Goal: Use online tool/utility: Utilize a website feature to perform a specific function

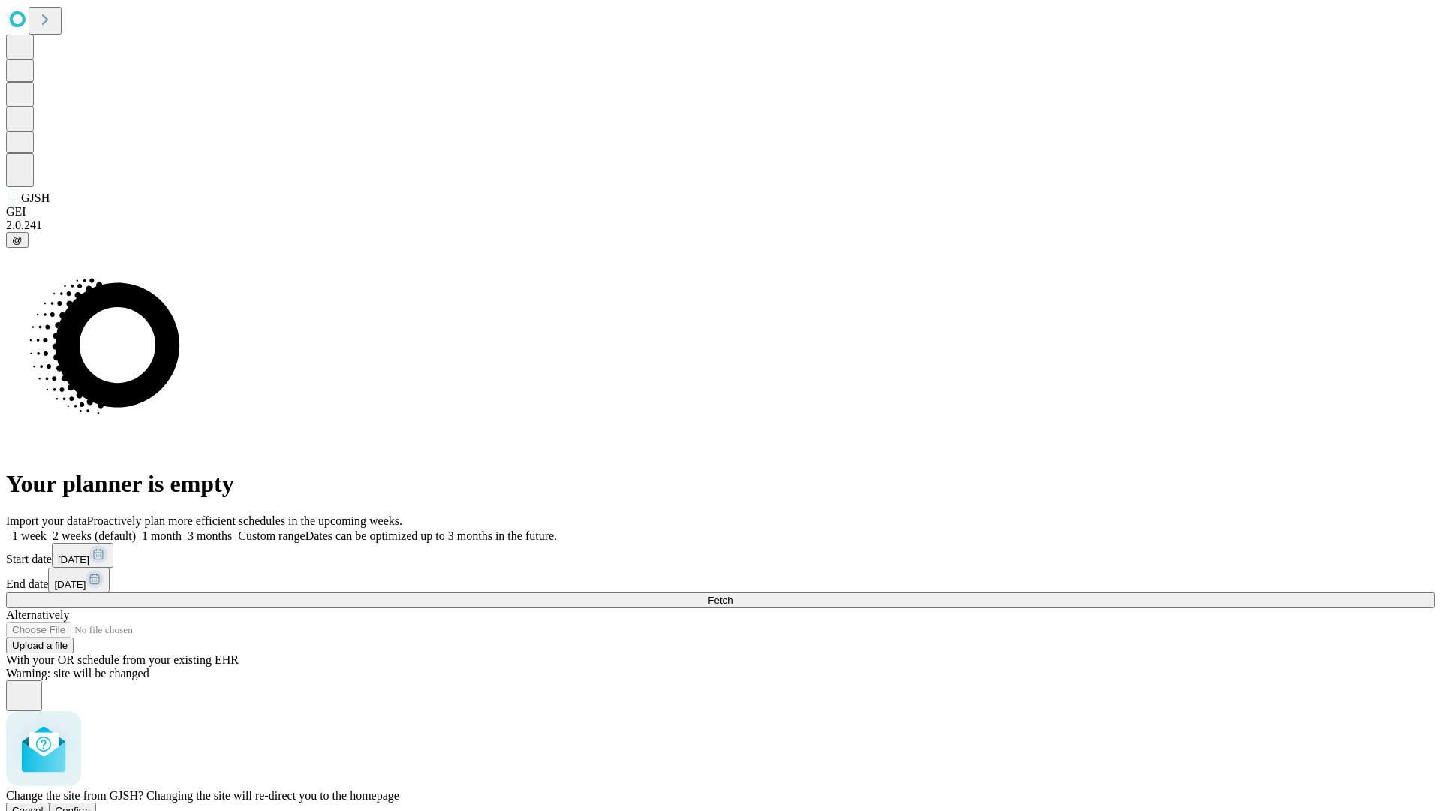
click at [91, 805] on span "Confirm" at bounding box center [73, 810] width 35 height 11
click at [47, 529] on label "1 week" at bounding box center [26, 535] width 41 height 13
click at [733, 595] on span "Fetch" at bounding box center [720, 600] width 25 height 11
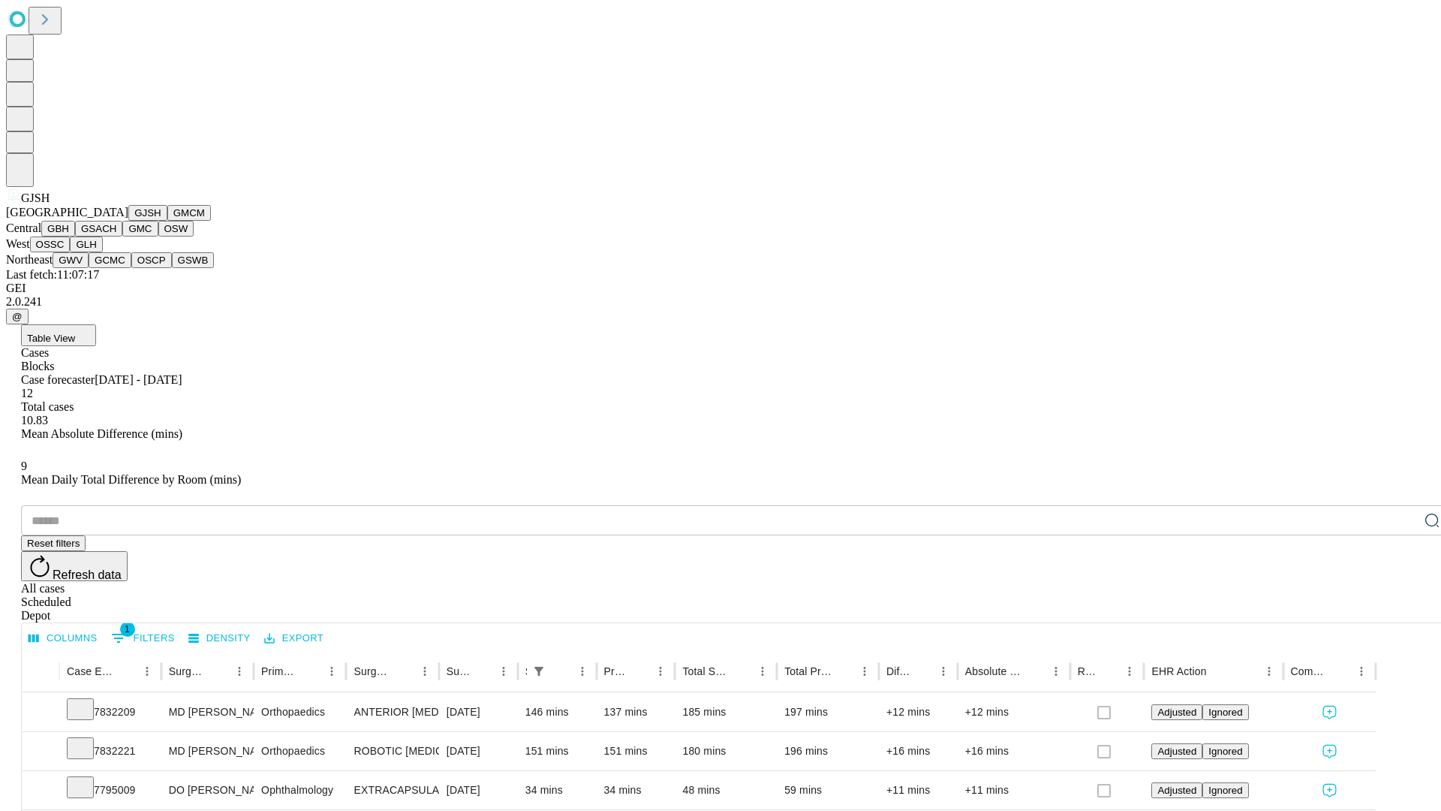
click at [167, 221] on button "GMCM" at bounding box center [189, 213] width 44 height 16
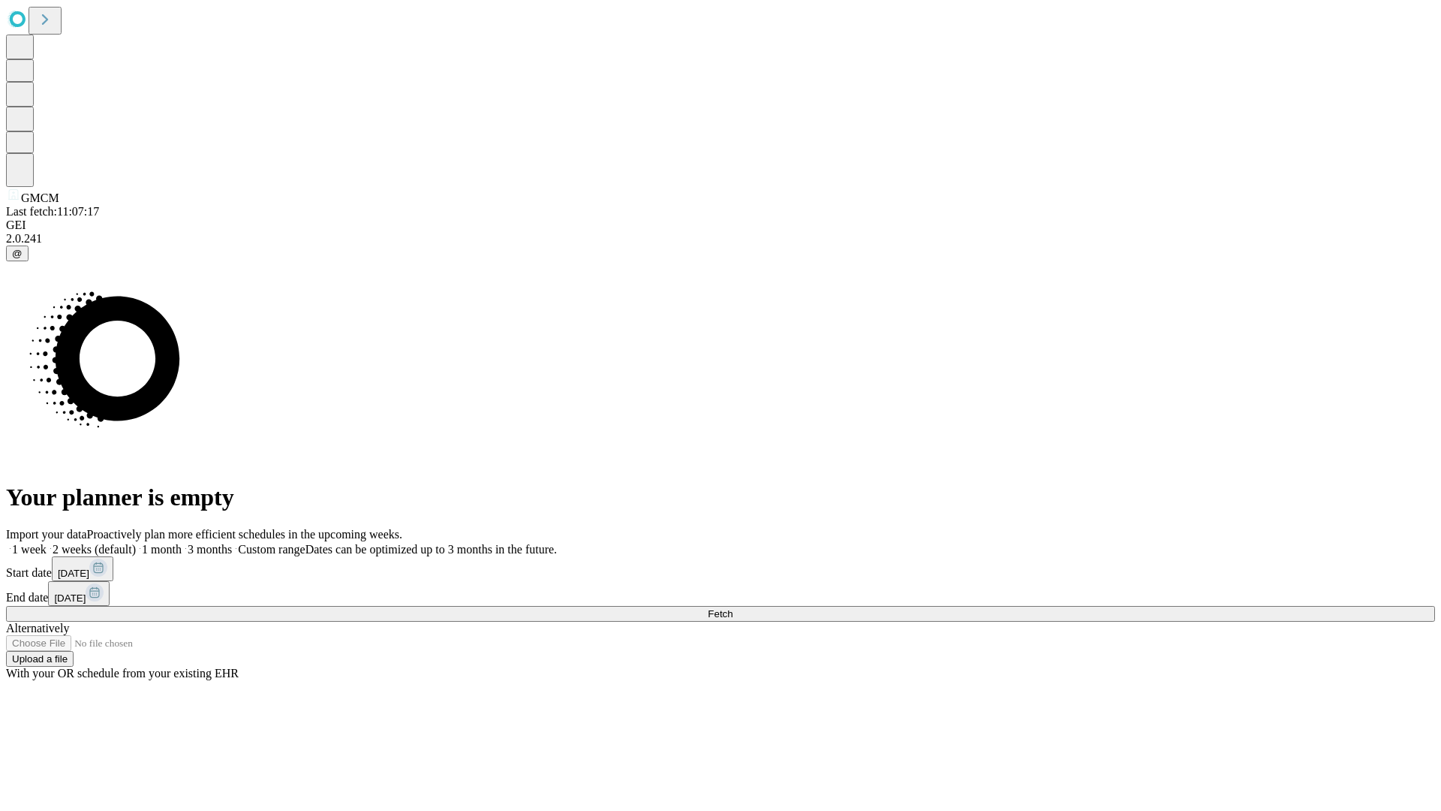
click at [47, 543] on label "1 week" at bounding box center [26, 549] width 41 height 13
click at [733, 608] on span "Fetch" at bounding box center [720, 613] width 25 height 11
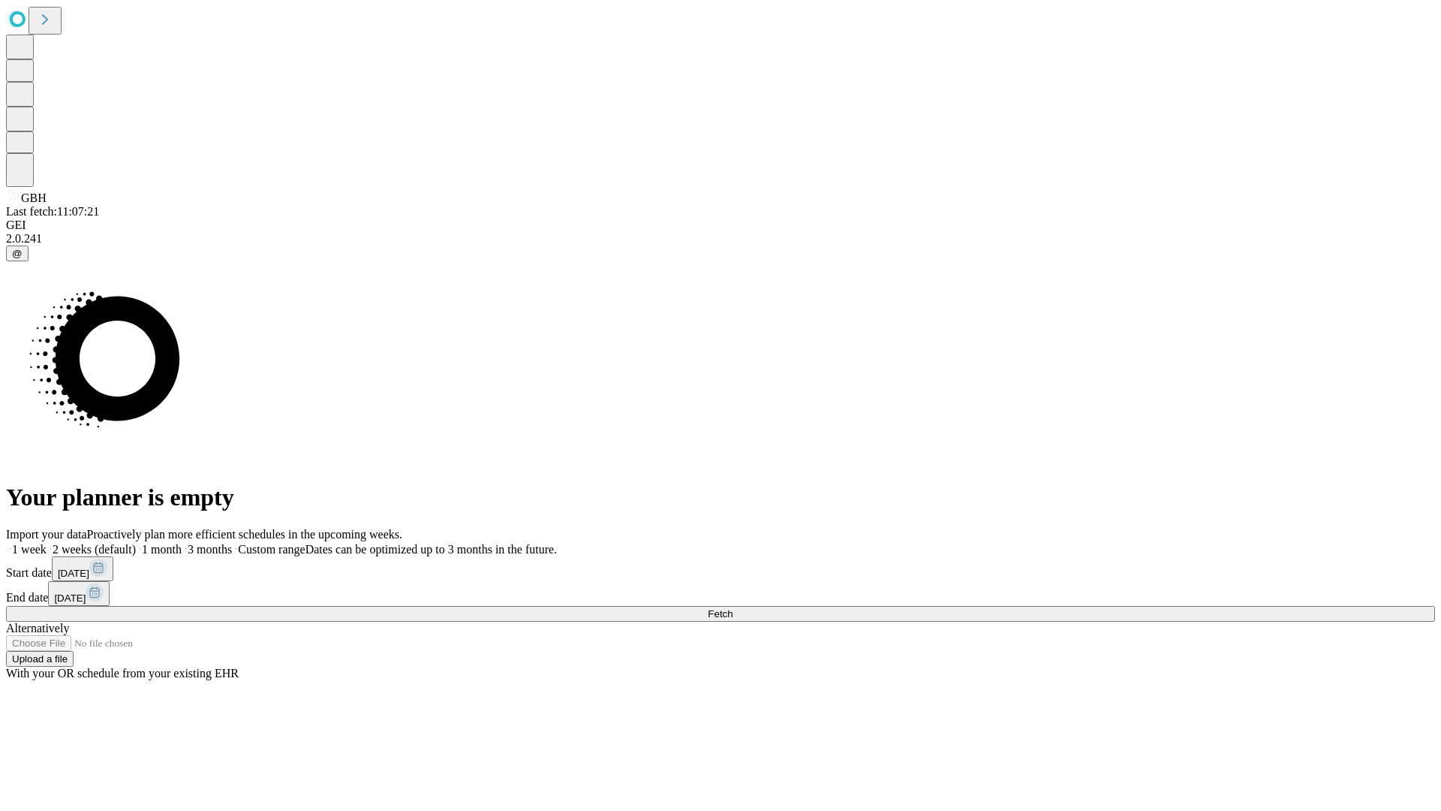
click at [47, 543] on label "1 week" at bounding box center [26, 549] width 41 height 13
click at [733, 608] on span "Fetch" at bounding box center [720, 613] width 25 height 11
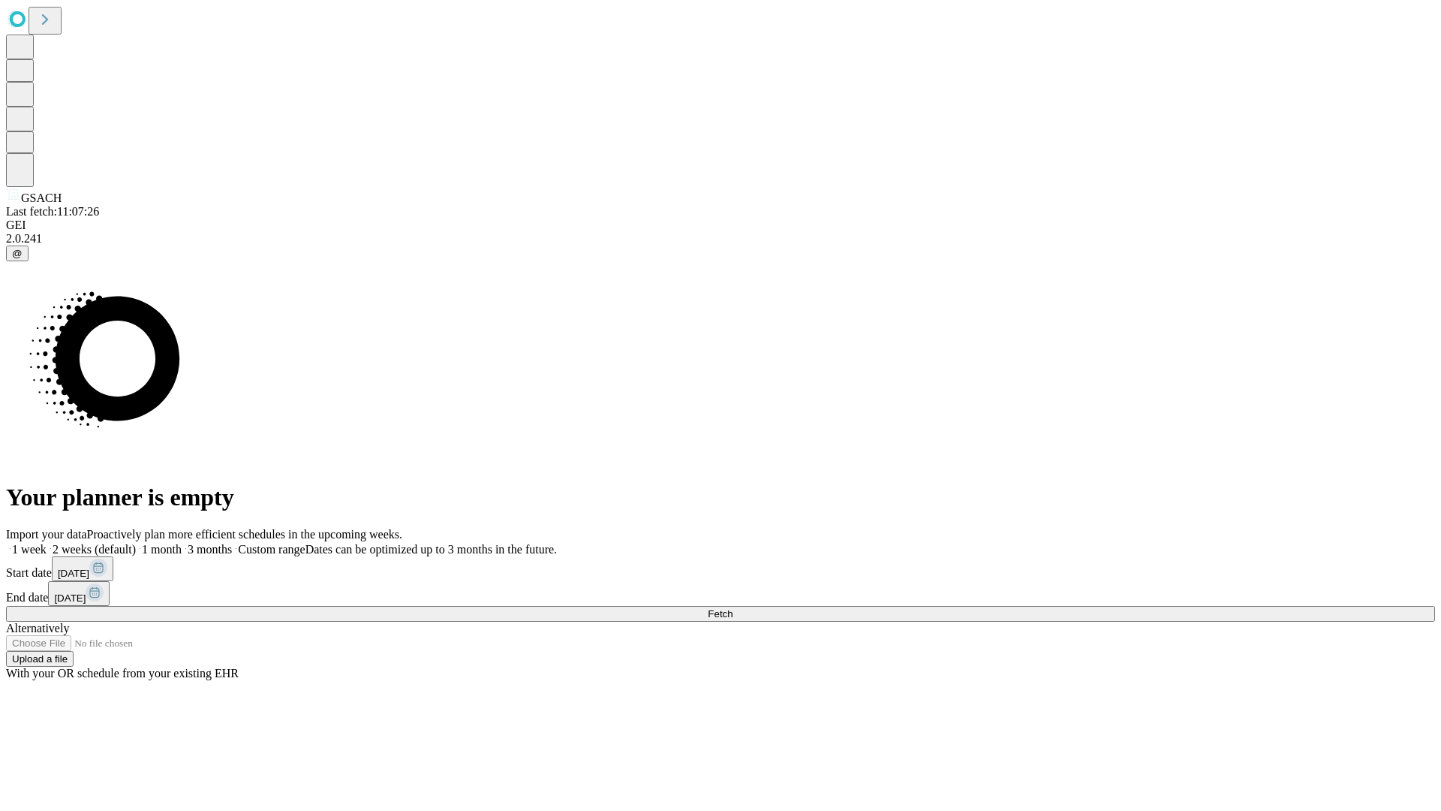
click at [733, 608] on span "Fetch" at bounding box center [720, 613] width 25 height 11
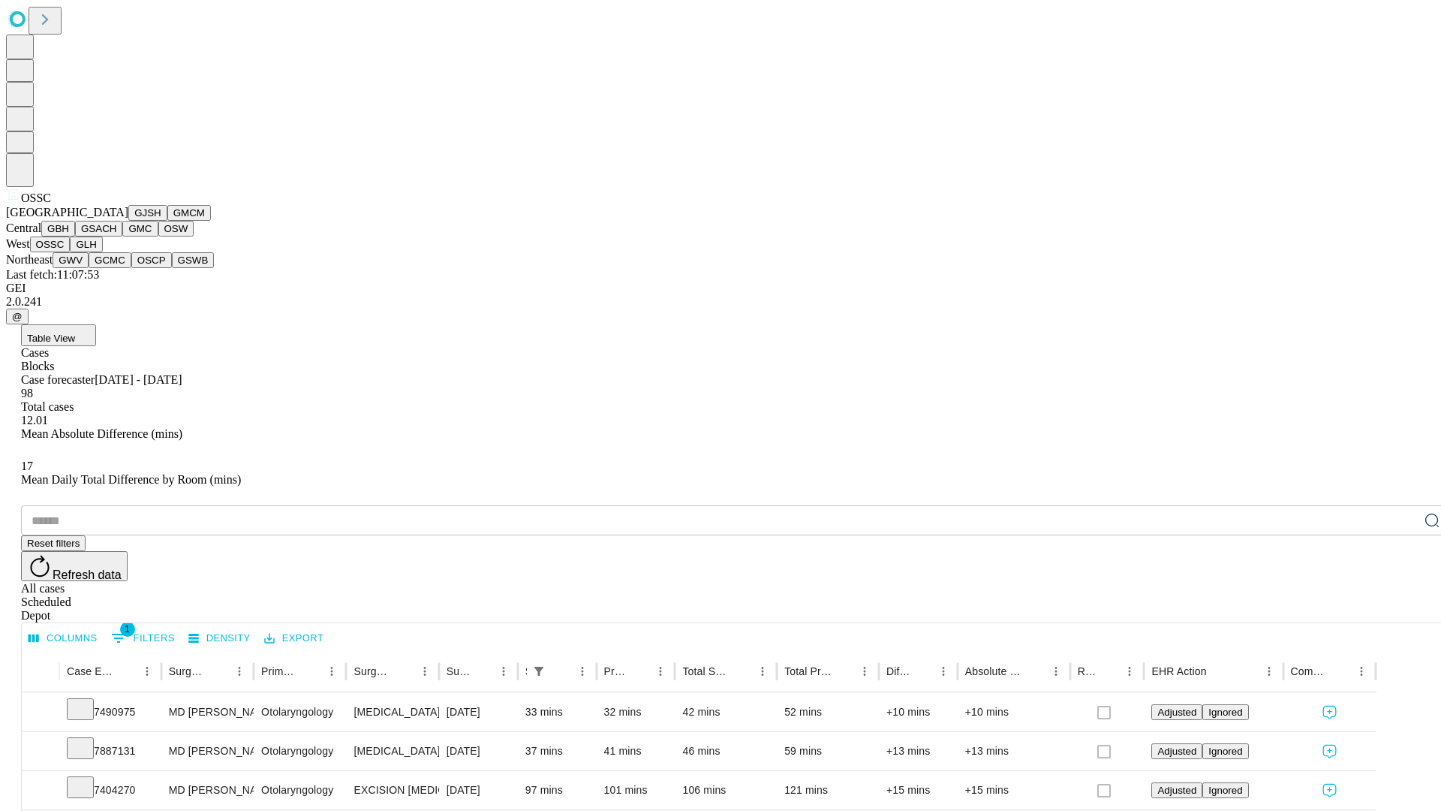
click at [102, 252] on button "GLH" at bounding box center [86, 244] width 32 height 16
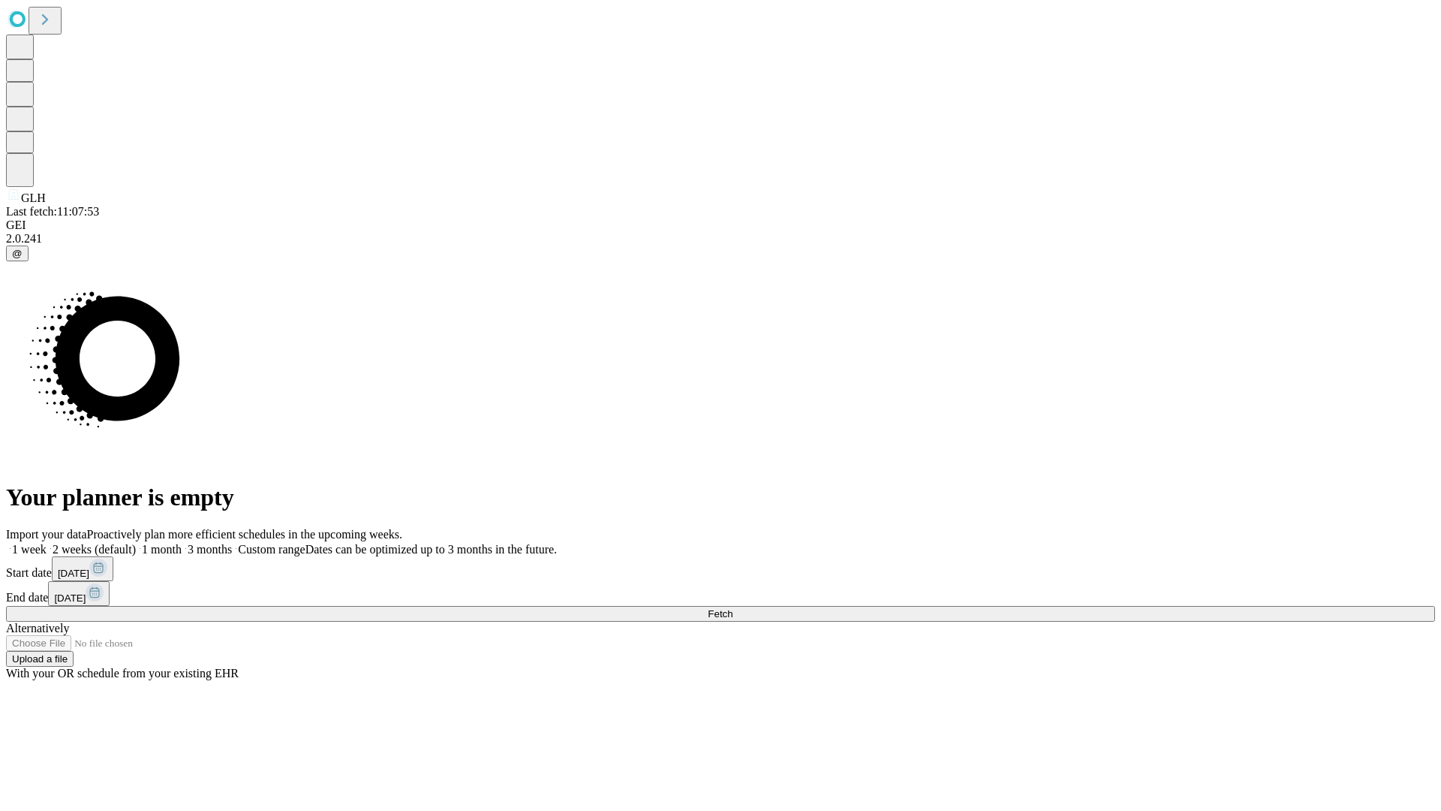
click at [47, 543] on label "1 week" at bounding box center [26, 549] width 41 height 13
click at [733, 608] on span "Fetch" at bounding box center [720, 613] width 25 height 11
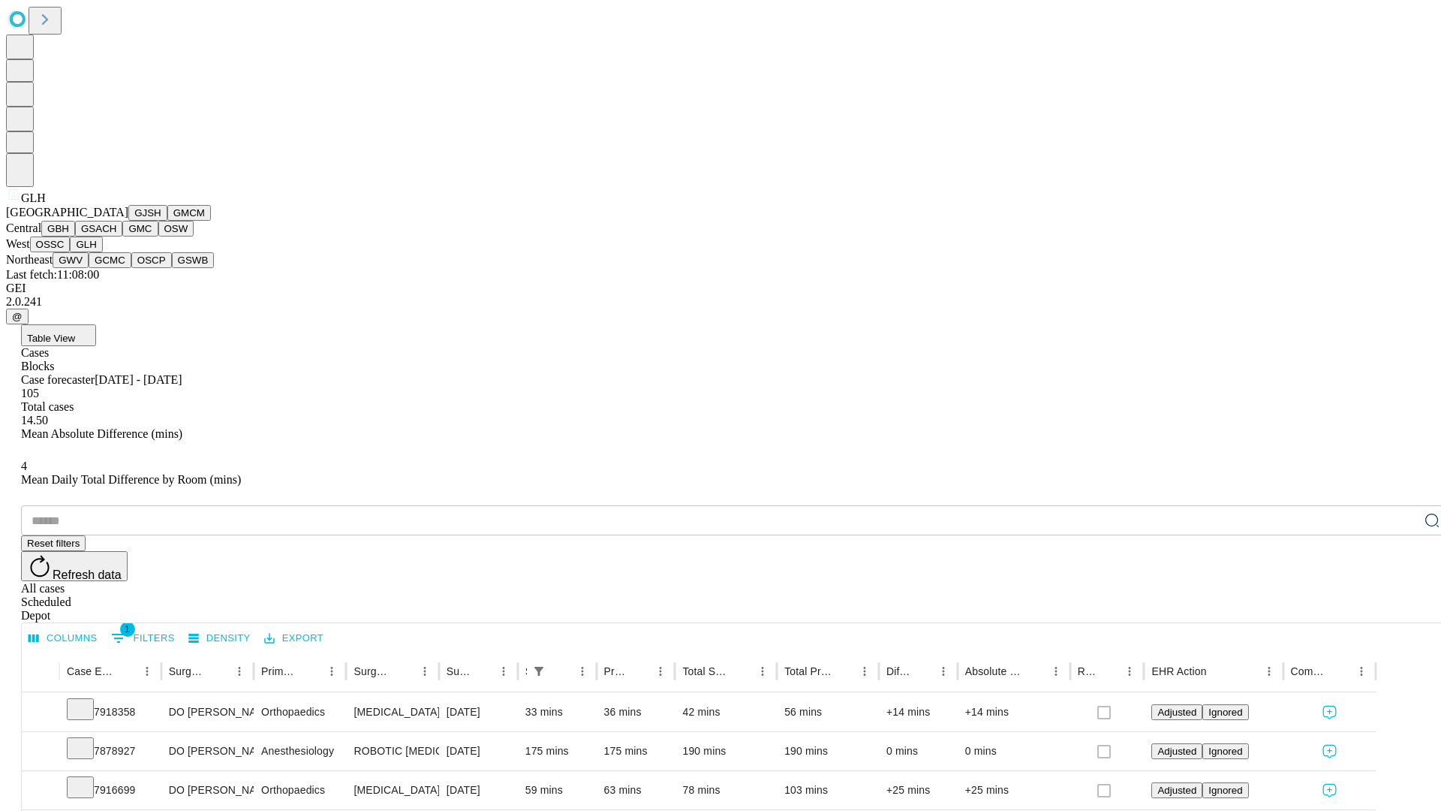
click at [89, 268] on button "GWV" at bounding box center [71, 260] width 36 height 16
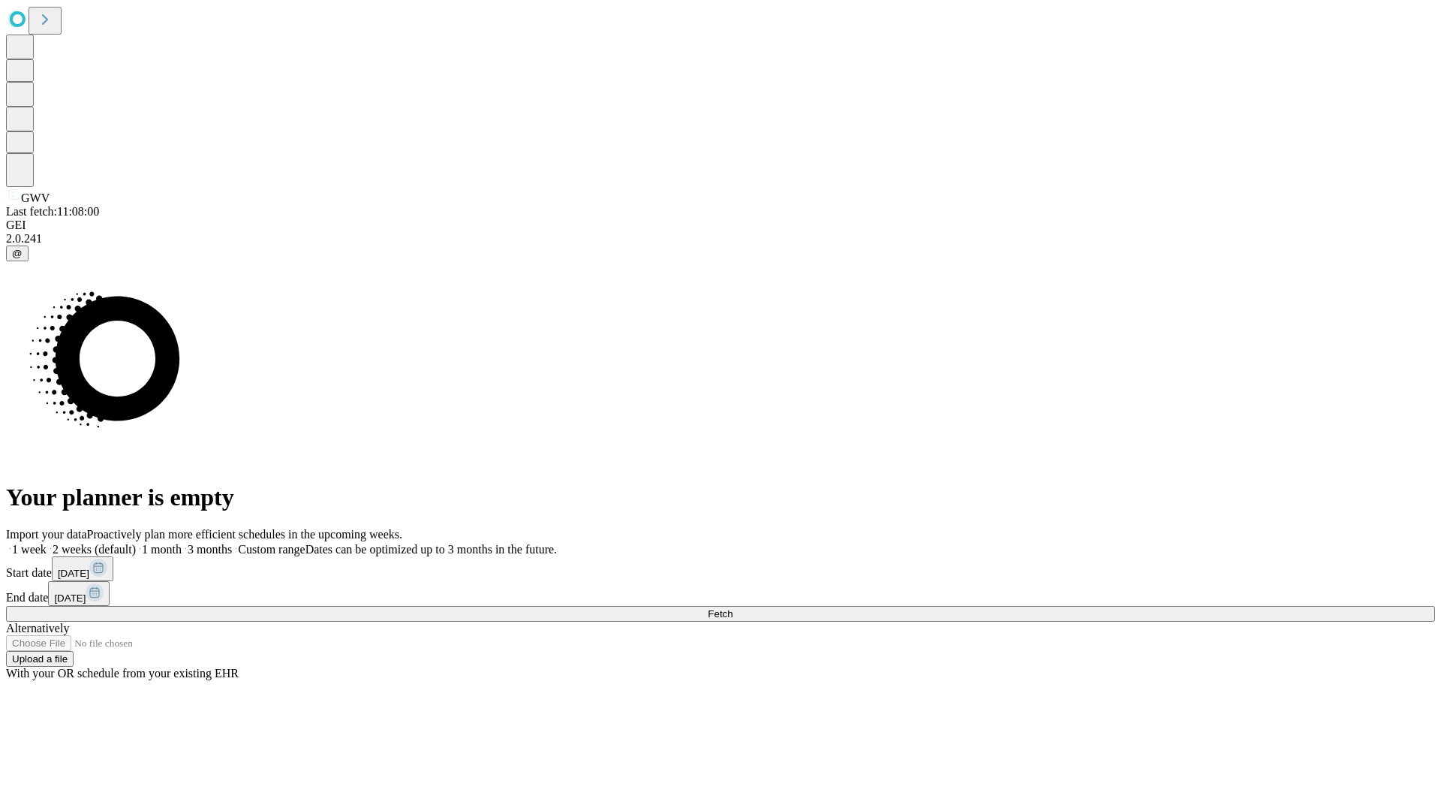
click at [47, 543] on label "1 week" at bounding box center [26, 549] width 41 height 13
click at [733, 608] on span "Fetch" at bounding box center [720, 613] width 25 height 11
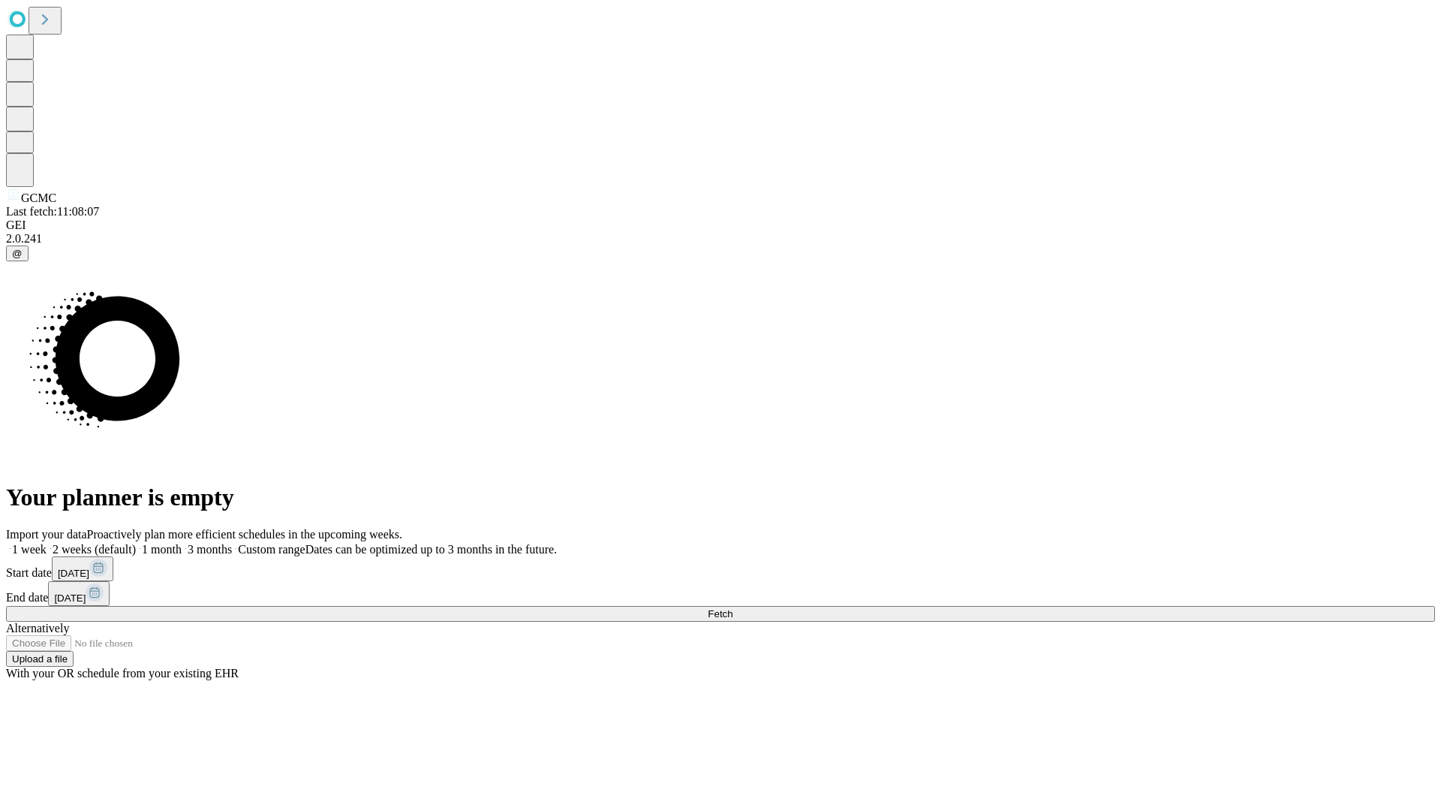
click at [47, 543] on label "1 week" at bounding box center [26, 549] width 41 height 13
click at [733, 608] on span "Fetch" at bounding box center [720, 613] width 25 height 11
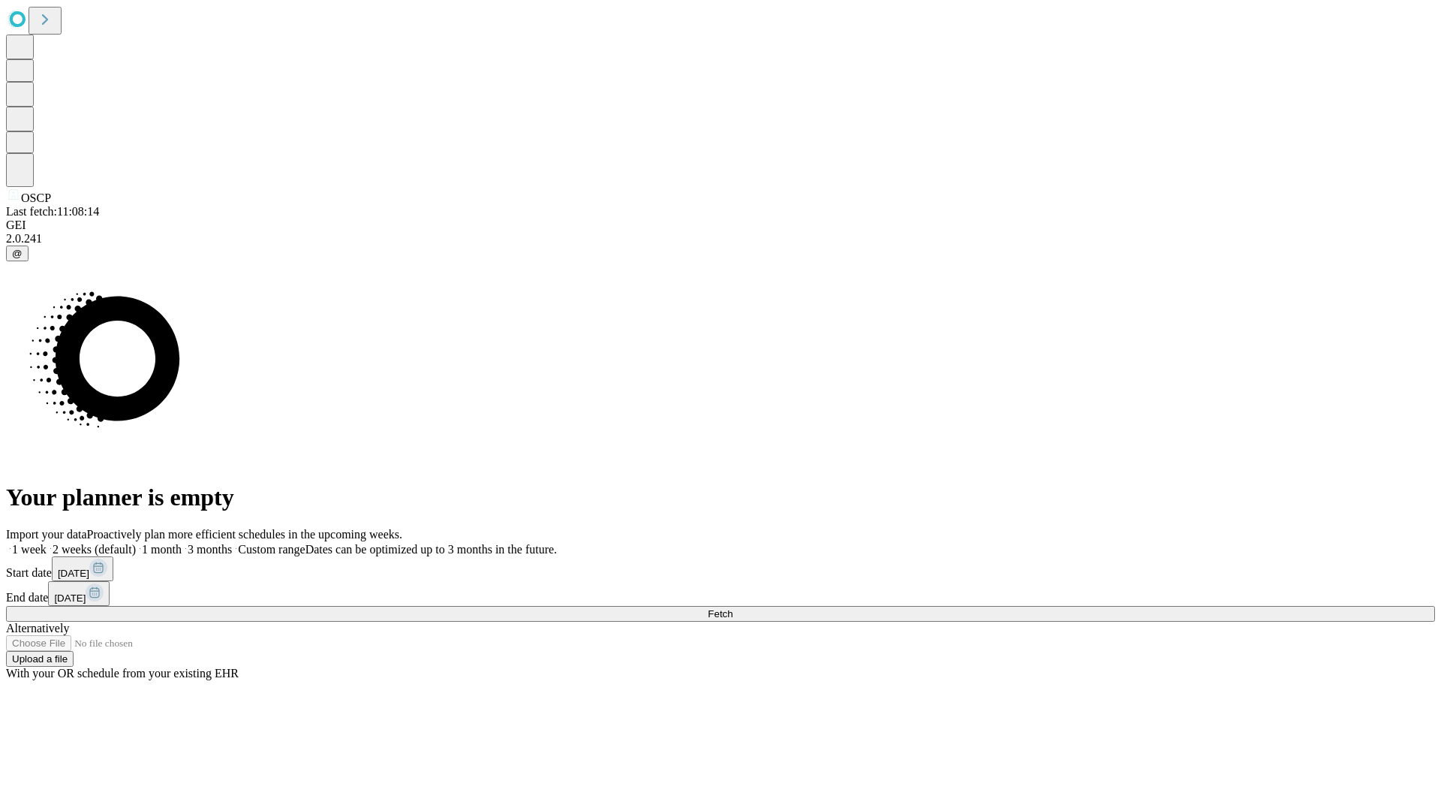
click at [47, 543] on label "1 week" at bounding box center [26, 549] width 41 height 13
click at [733, 608] on span "Fetch" at bounding box center [720, 613] width 25 height 11
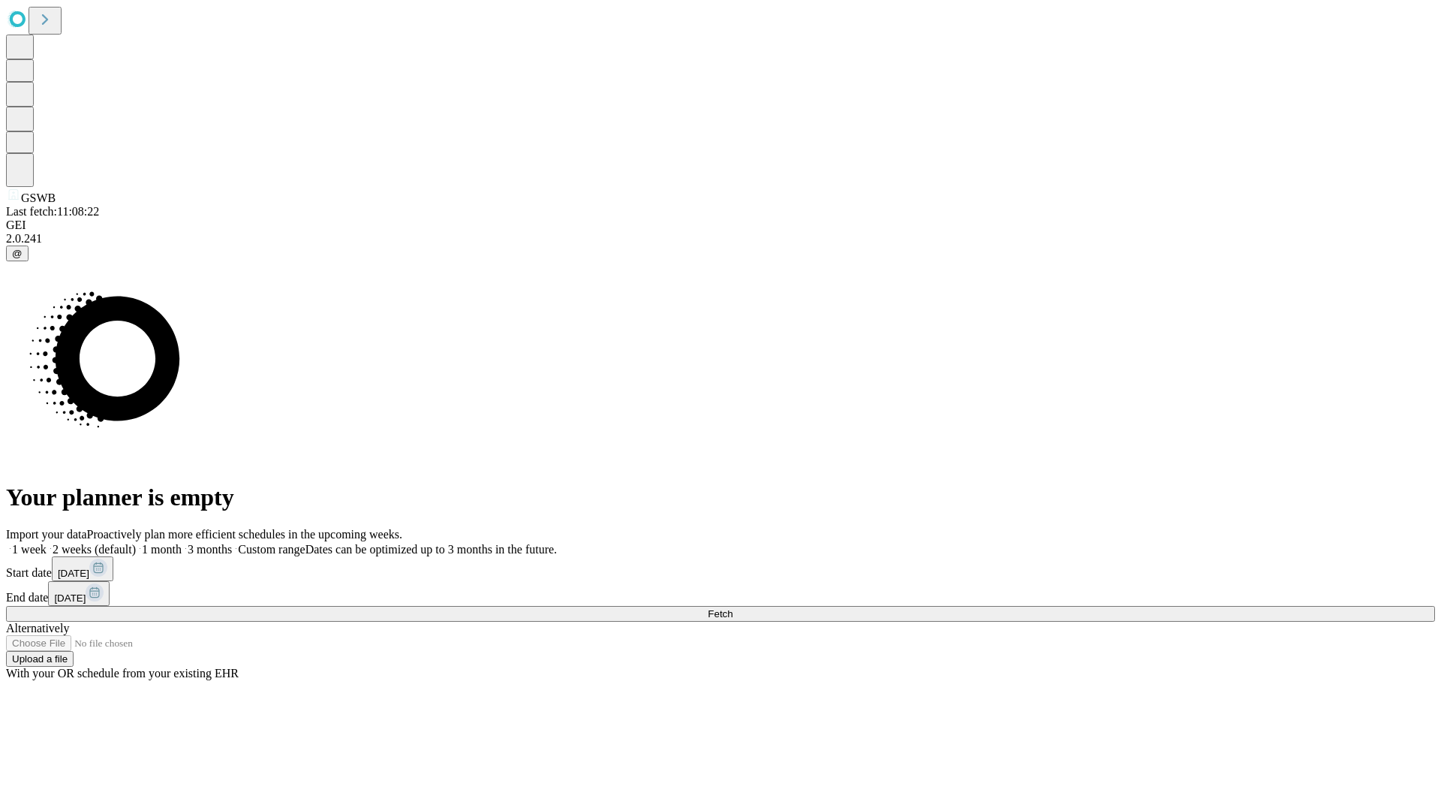
click at [733, 608] on span "Fetch" at bounding box center [720, 613] width 25 height 11
